Goal: Task Accomplishment & Management: Complete application form

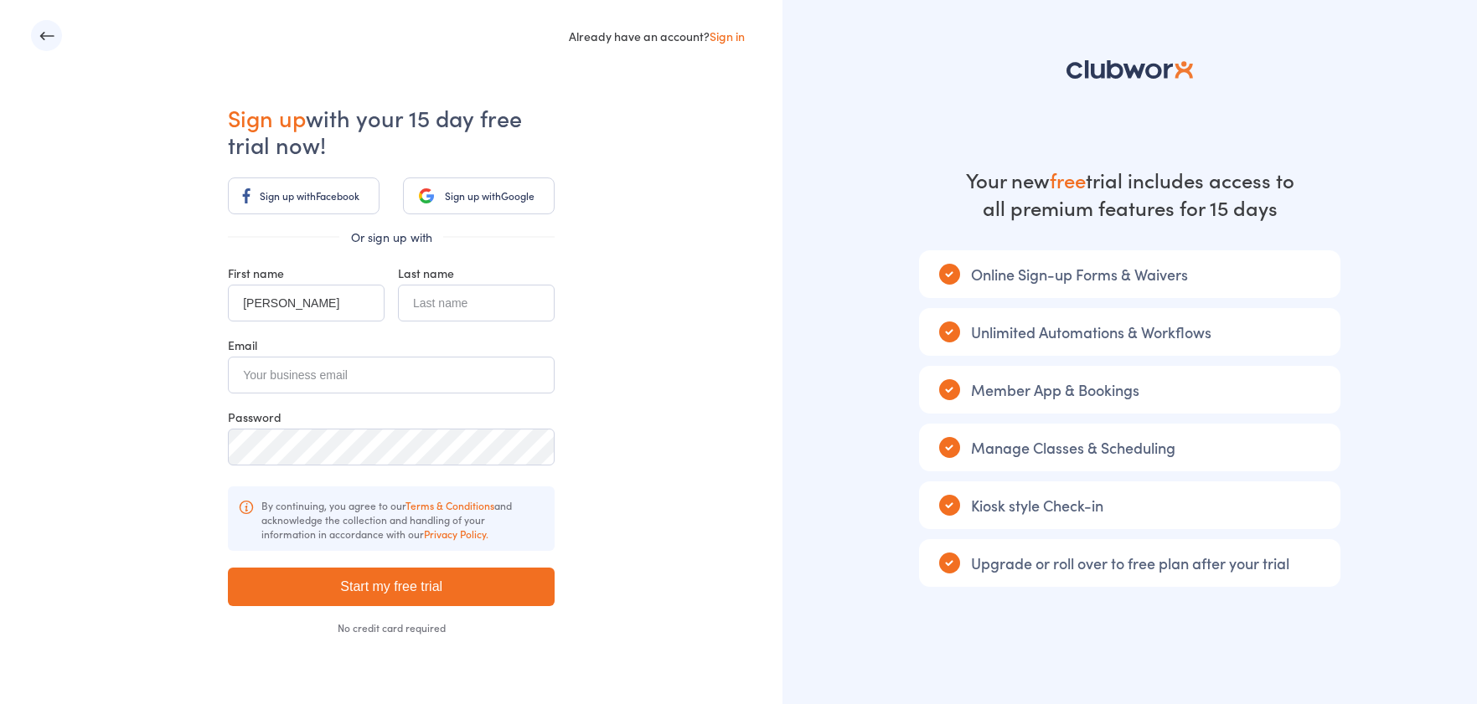
type input "[PERSON_NAME]"
type input "Silberstein"
type input "[PERSON_NAME][EMAIL_ADDRESS][PERSON_NAME][DOMAIN_NAME]"
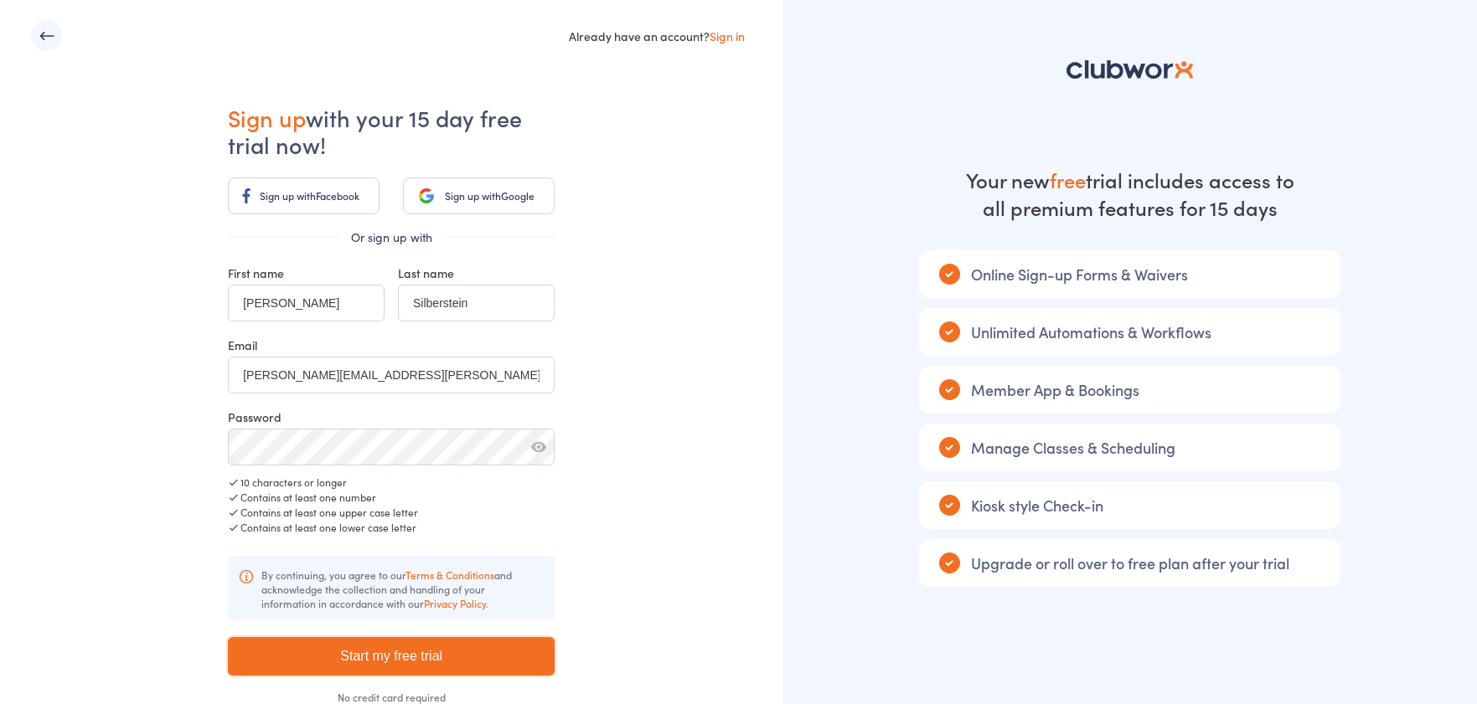
click at [434, 663] on input "Start my free trial" at bounding box center [391, 656] width 327 height 39
click at [390, 655] on input "Start my free trial" at bounding box center [391, 656] width 327 height 39
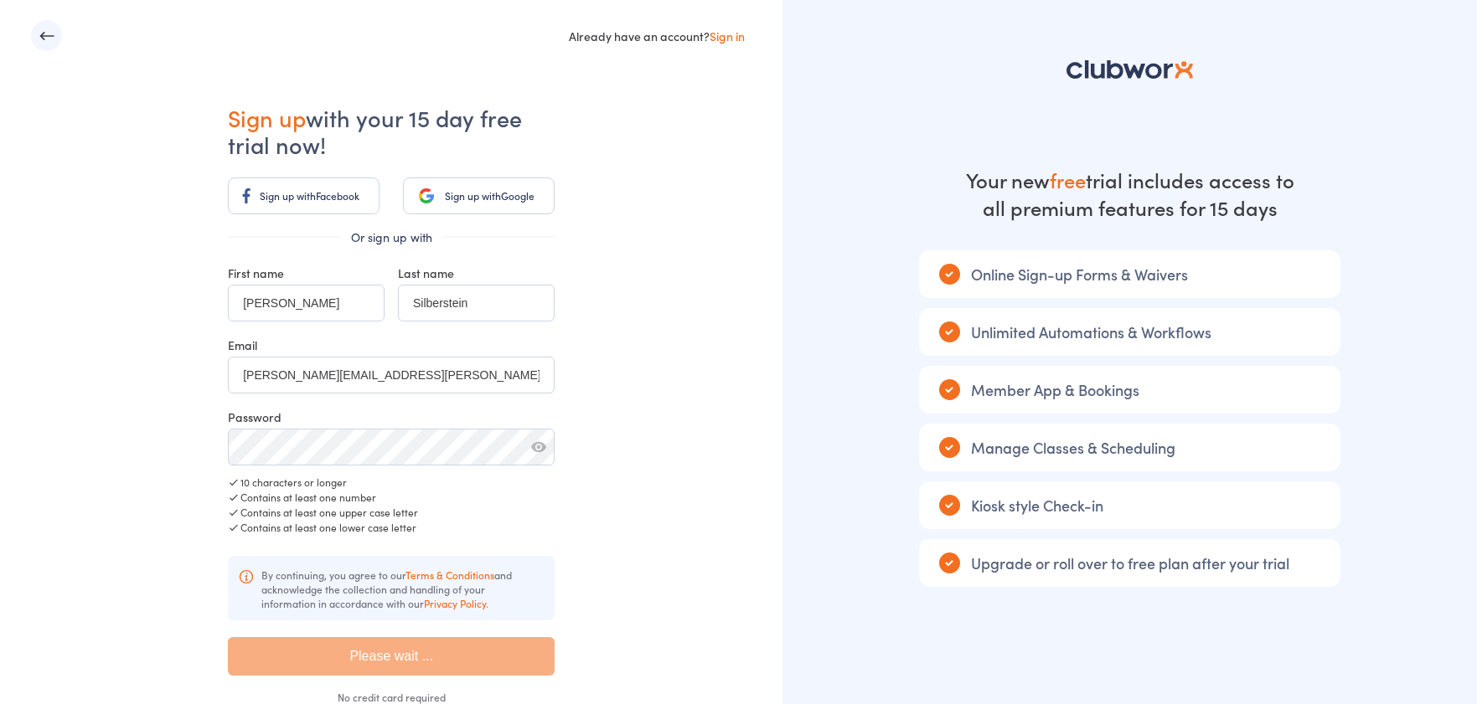
type input "Start my free trial"
